Goal: Information Seeking & Learning: Learn about a topic

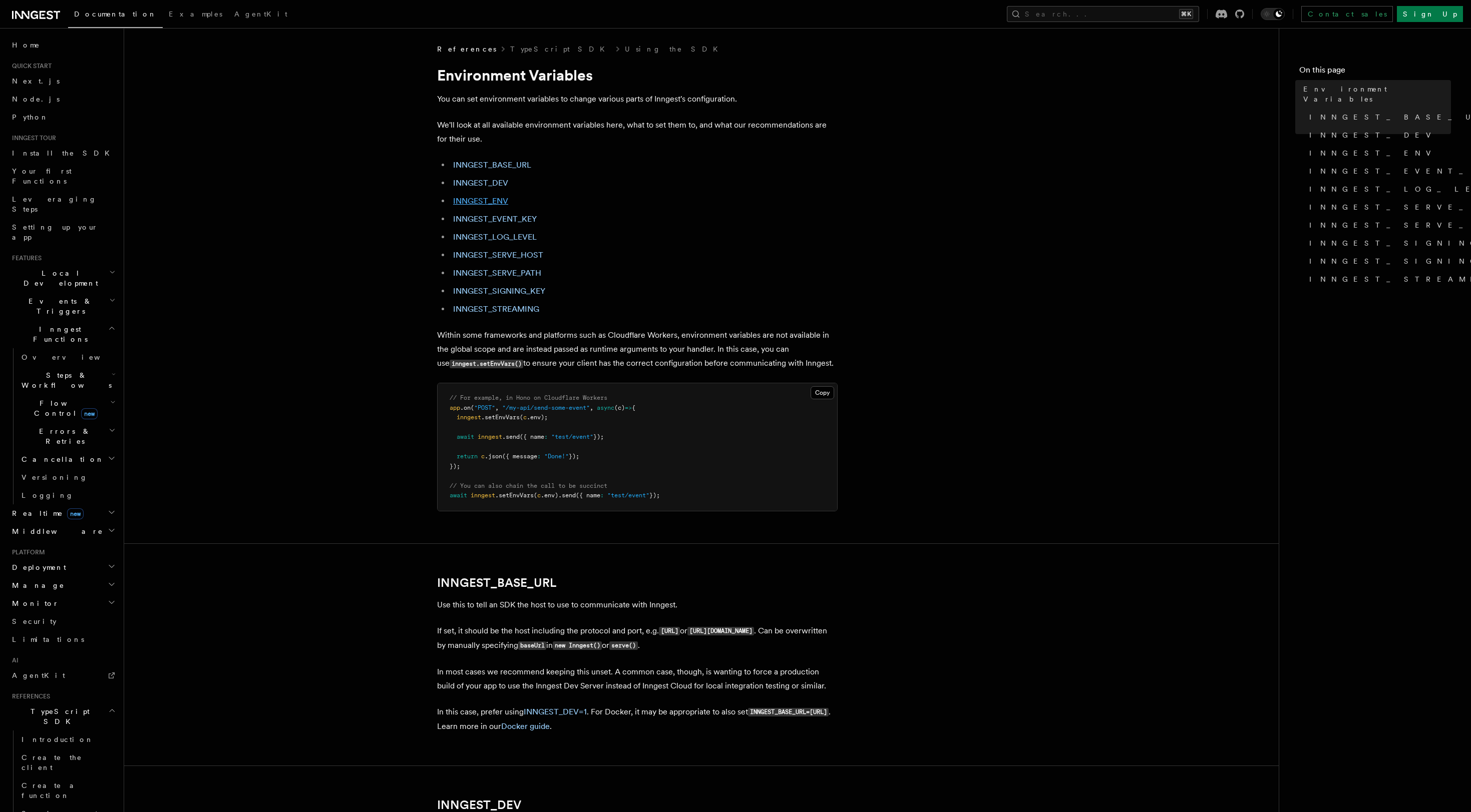
click at [498, 201] on link "INNGEST_ENV" at bounding box center [481, 201] width 55 height 9
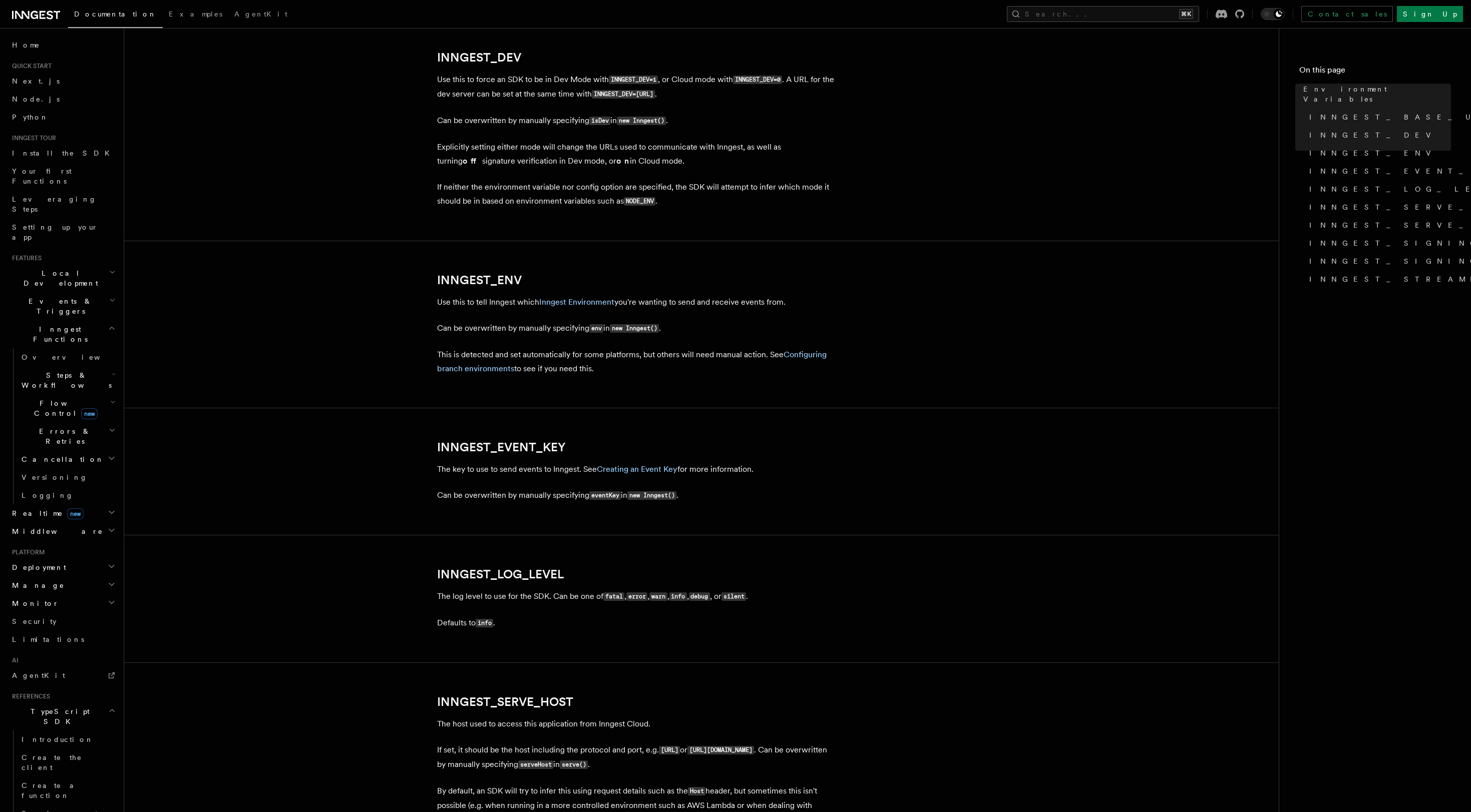
scroll to position [974, 0]
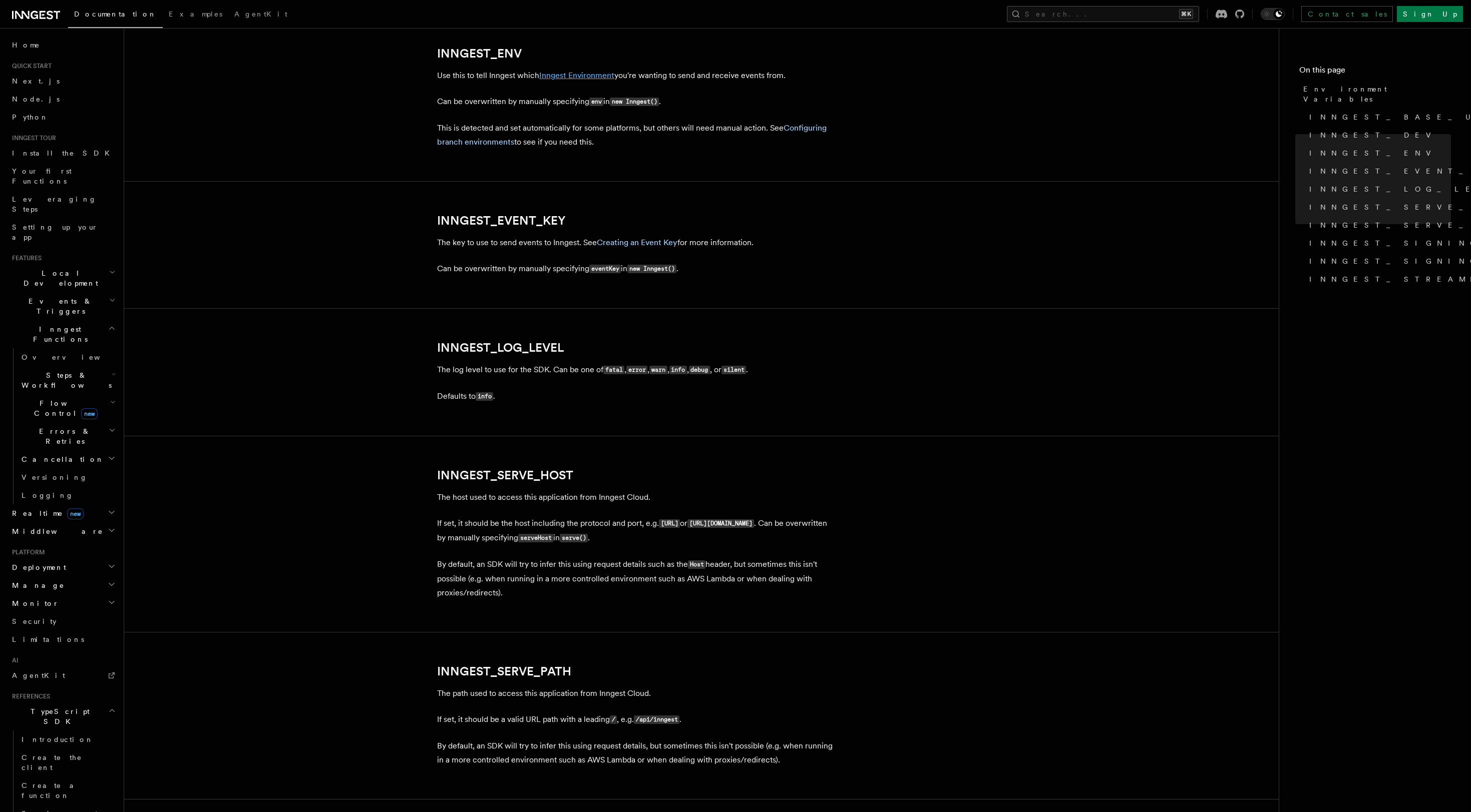
click at [588, 75] on link "Inngest Environment" at bounding box center [577, 75] width 76 height 9
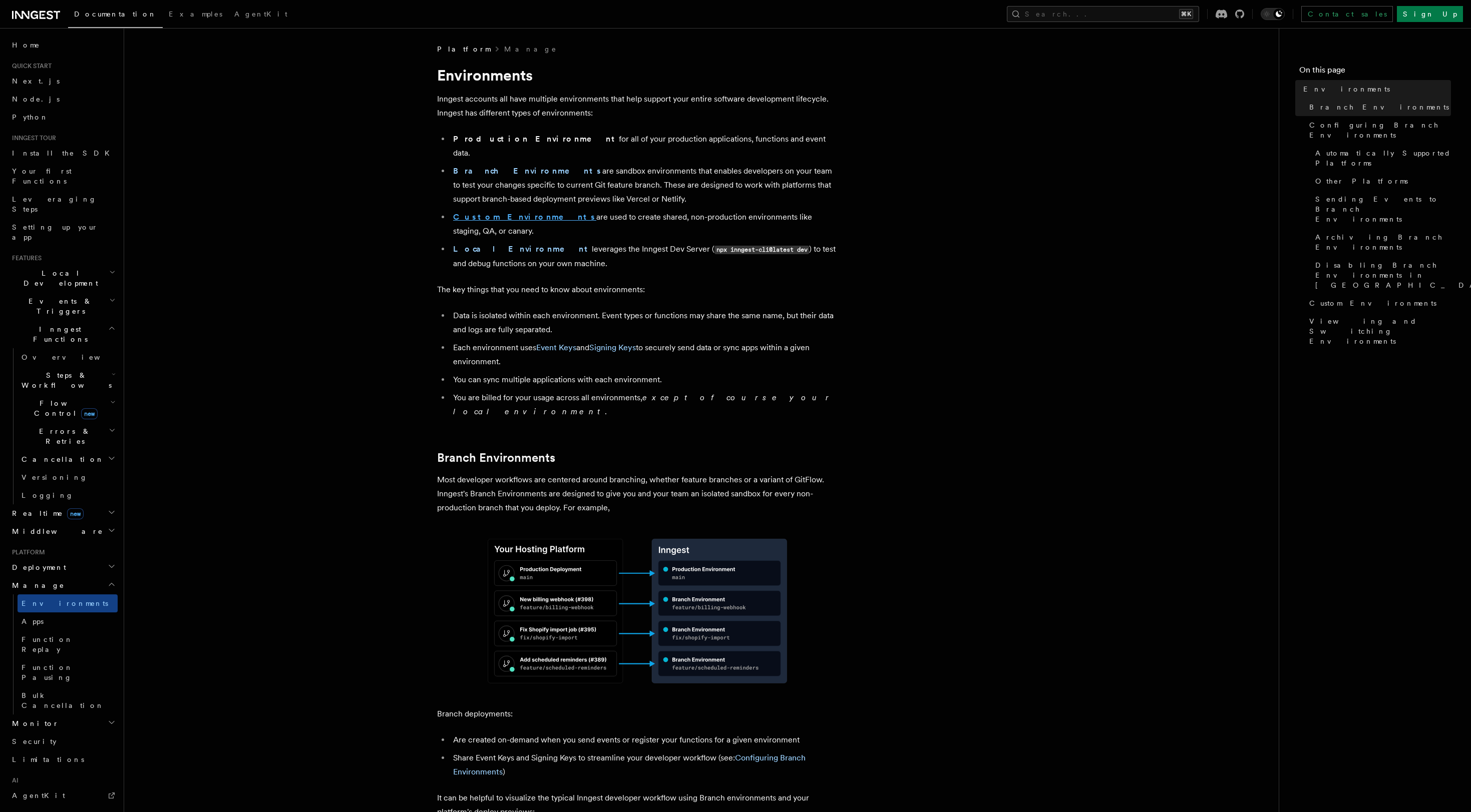
click at [502, 212] on strong "Custom Environments" at bounding box center [524, 216] width 143 height 9
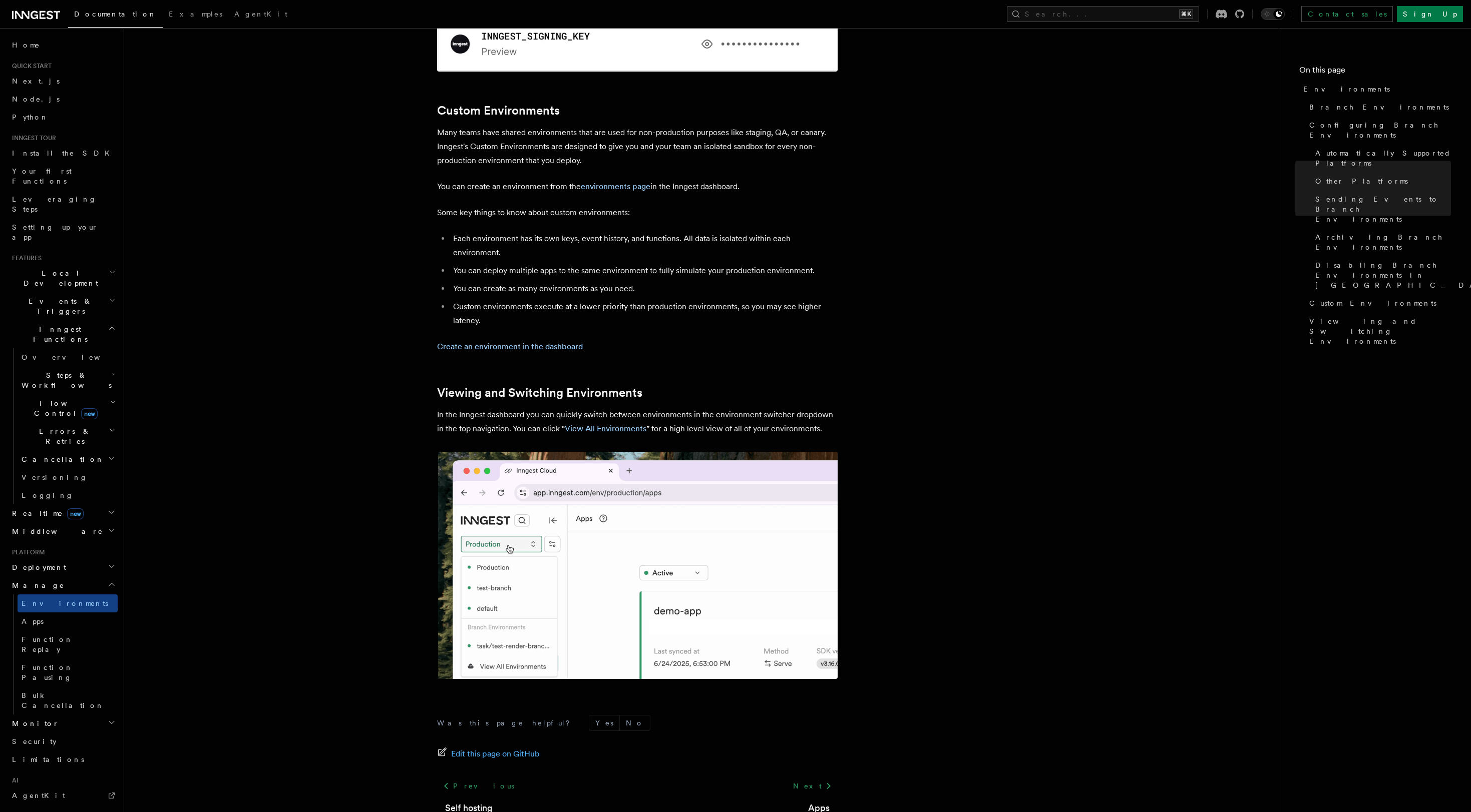
scroll to position [2007, 0]
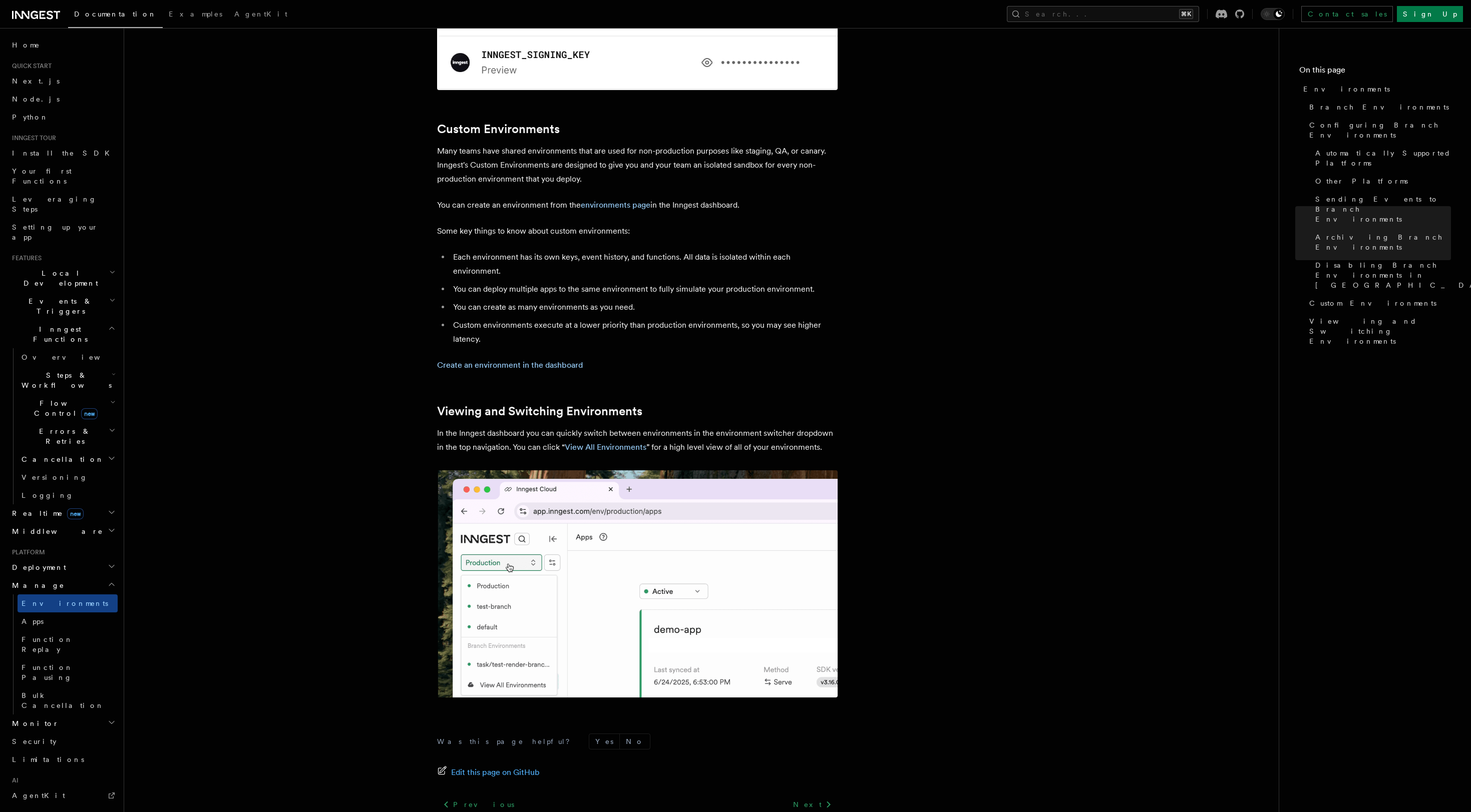
scroll to position [2007, 0]
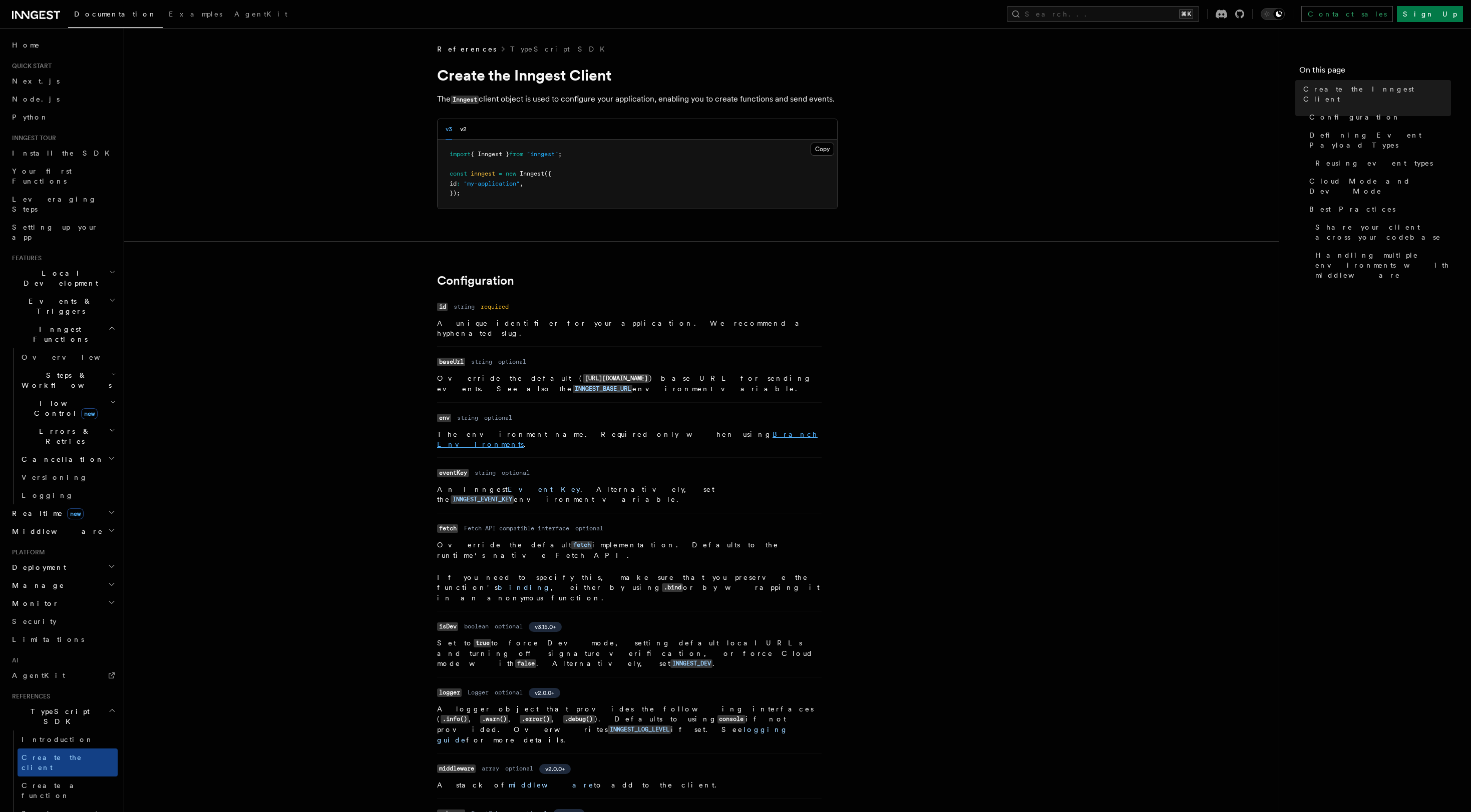
click at [655, 430] on link "Branch Environments" at bounding box center [626, 439] width 380 height 18
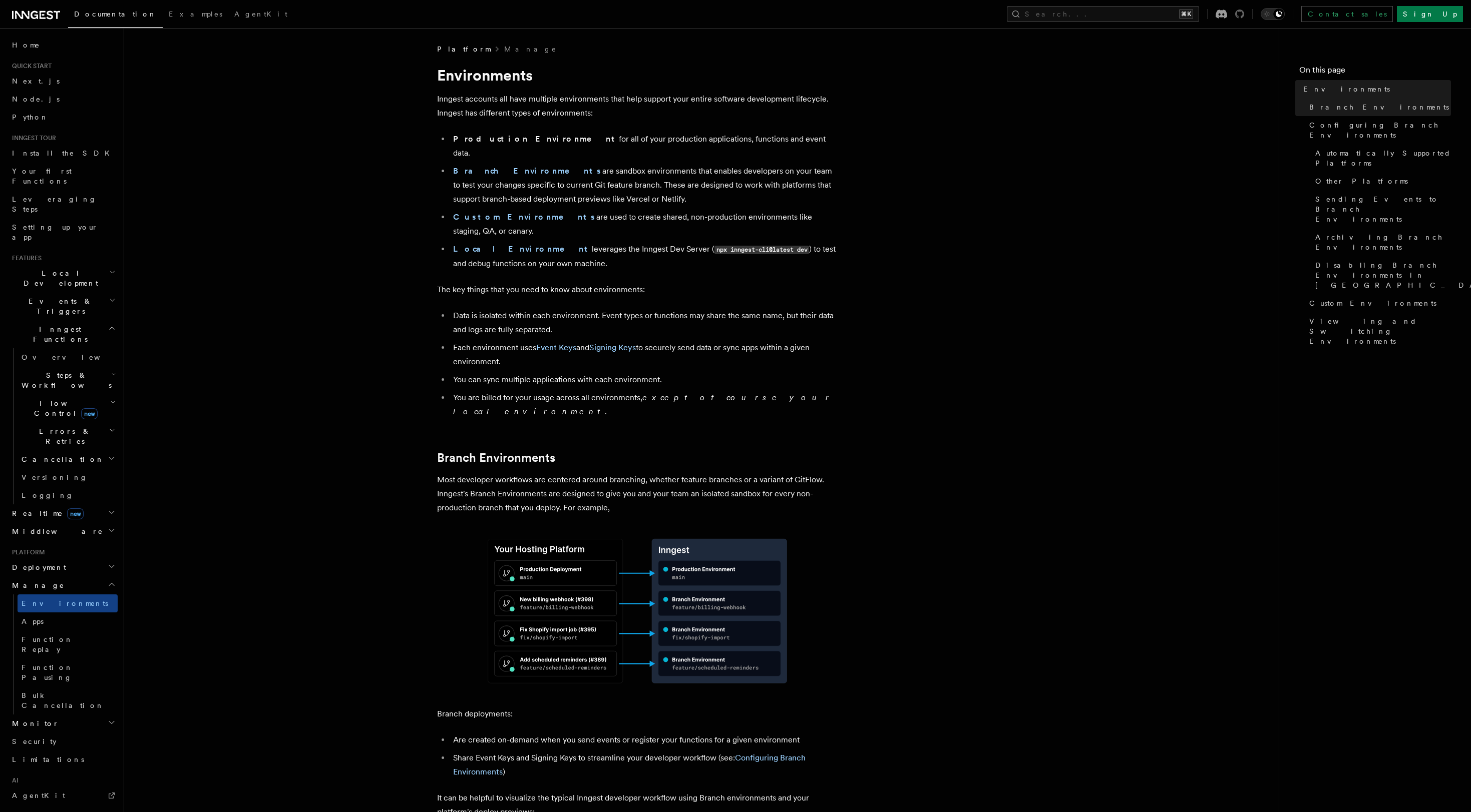
click at [1243, 15] on icon at bounding box center [1240, 14] width 9 height 9
